Goal: Obtain resource: Obtain resource

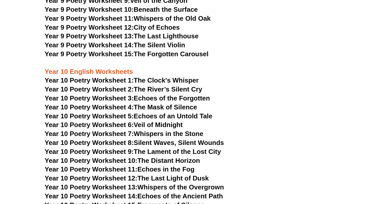
scroll to position [3262, 0]
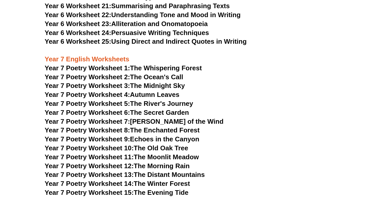
scroll to position [2911, 0]
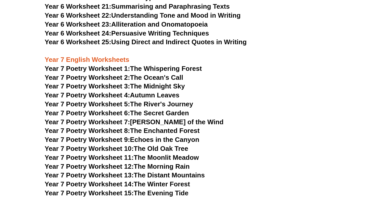
click at [252, 91] on h3 "Year 7 Poetry Worksheet 4: Autumn Leaves" at bounding box center [188, 95] width 286 height 9
click at [144, 82] on link "Year 7 Poetry Worksheet 3: The Midnight Sky" at bounding box center [115, 86] width 140 height 8
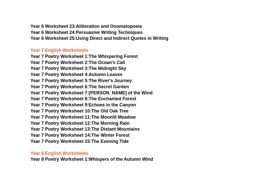
scroll to position [2925, 0]
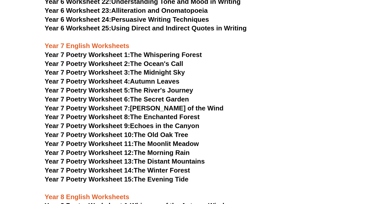
click at [148, 68] on link "Year 7 Poetry Worksheet 3: The Midnight Sky" at bounding box center [115, 72] width 140 height 8
